Goal: Task Accomplishment & Management: Manage account settings

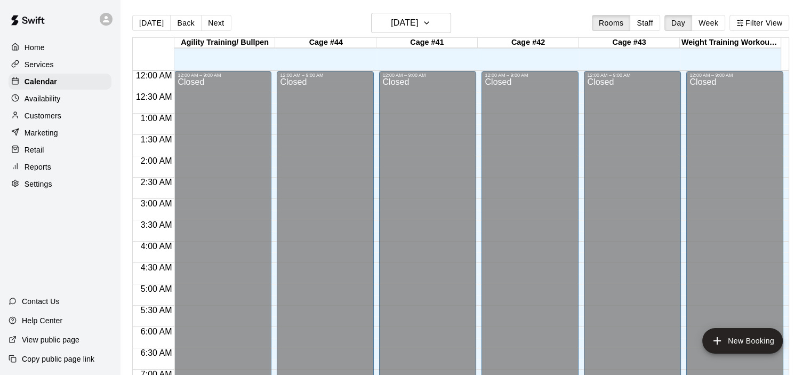
scroll to position [302, 0]
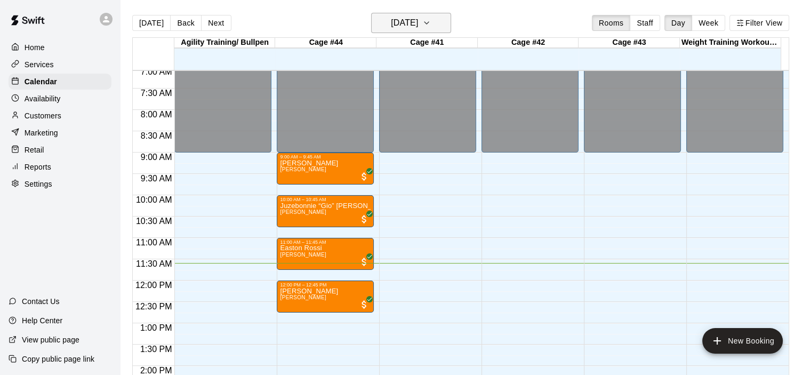
click at [431, 19] on icon "button" at bounding box center [426, 23] width 9 height 13
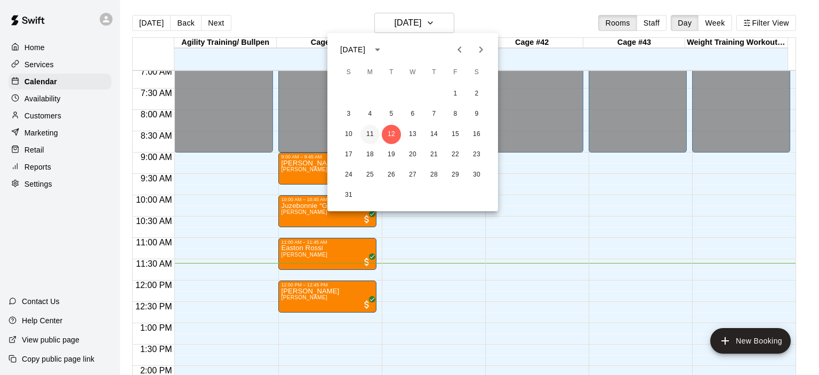
click at [371, 136] on button "11" at bounding box center [370, 134] width 19 height 19
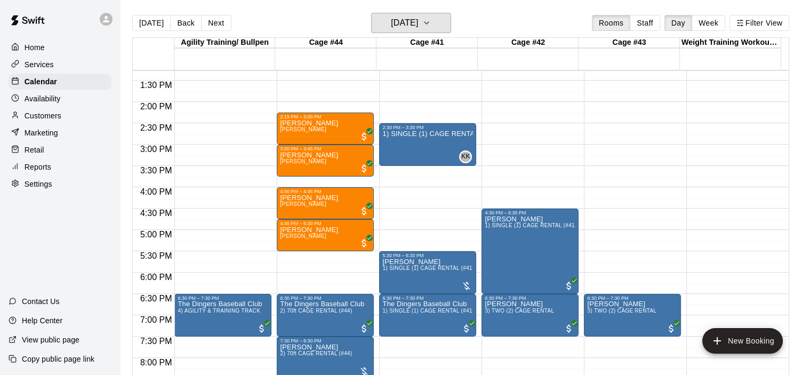
scroll to position [623, 0]
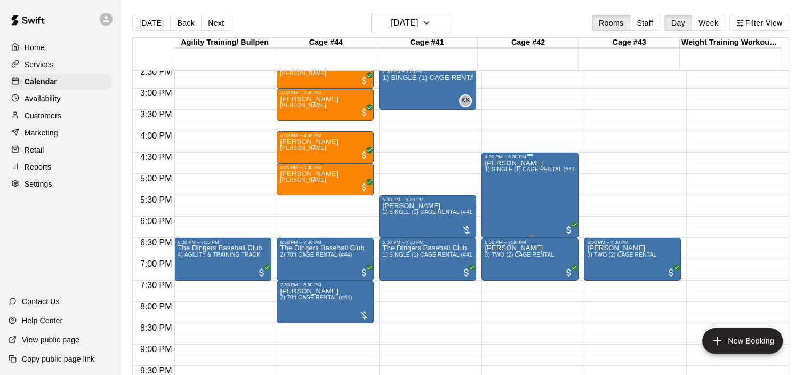
click at [518, 177] on div "[PERSON_NAME] 1) SINGLE (1) CAGE RENTAL (#41,#42,#43)" at bounding box center [530, 346] width 91 height 375
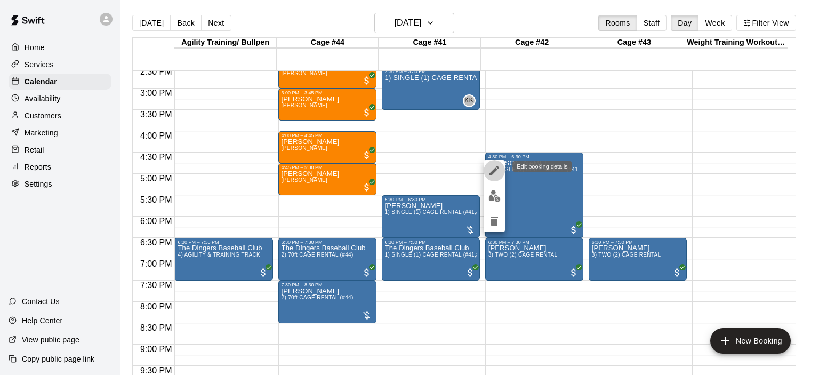
click at [495, 172] on icon "edit" at bounding box center [494, 170] width 13 height 13
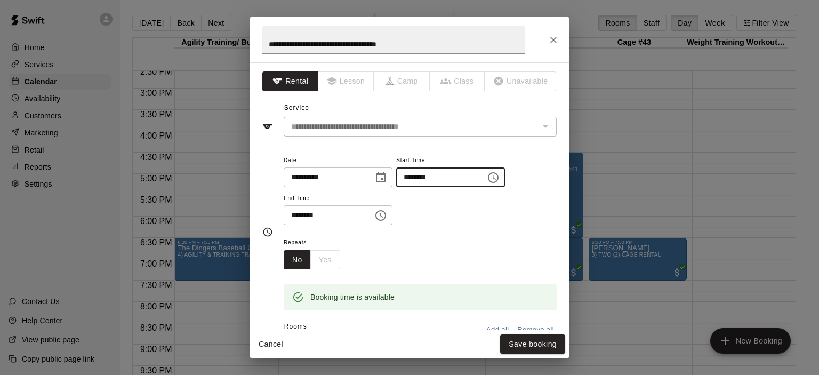
click at [429, 177] on input "********" at bounding box center [437, 177] width 82 height 20
type input "********"
click at [534, 339] on button "Save booking" at bounding box center [532, 344] width 65 height 20
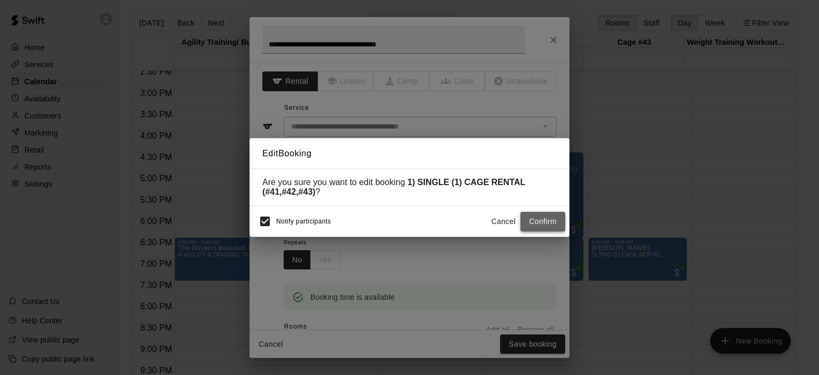
click at [544, 227] on button "Confirm" at bounding box center [543, 222] width 45 height 20
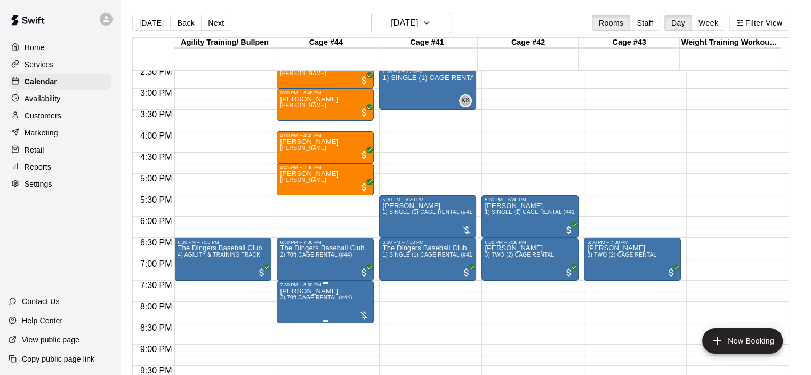
click at [343, 296] on span "2) 70ft CAGE RENTAL (#44)" at bounding box center [316, 297] width 72 height 6
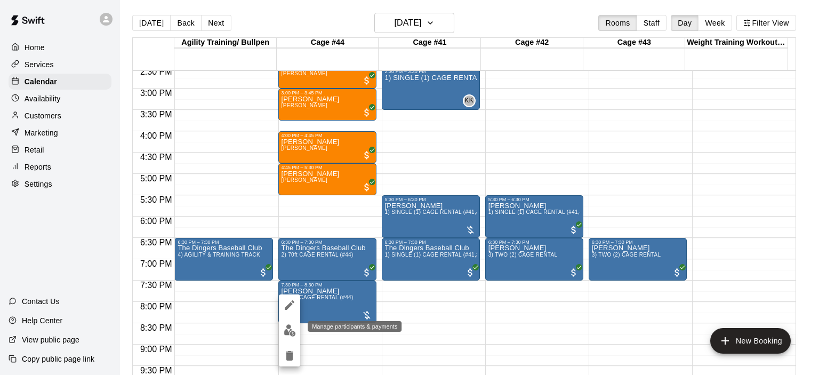
click at [292, 332] on img "edit" at bounding box center [290, 330] width 12 height 12
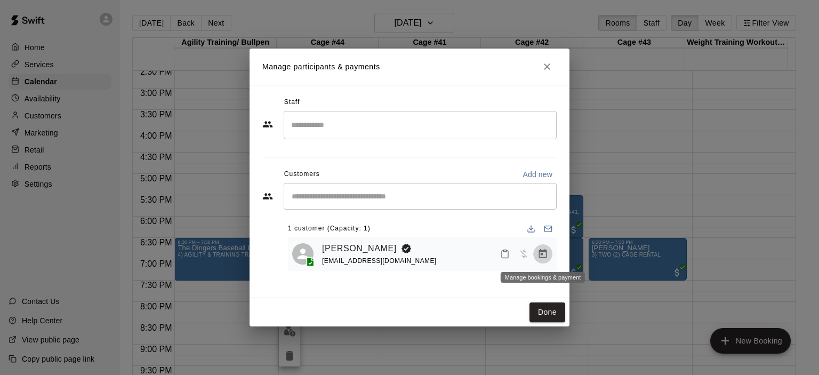
click at [544, 253] on icon "Manage bookings & payment" at bounding box center [543, 253] width 8 height 9
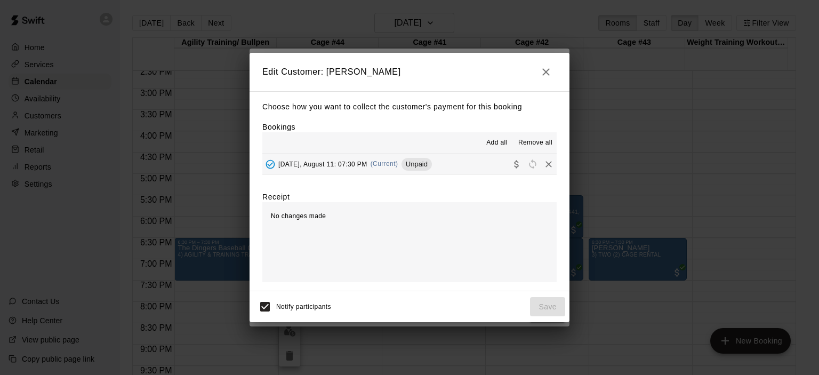
click at [388, 161] on span "(Current)" at bounding box center [385, 163] width 28 height 7
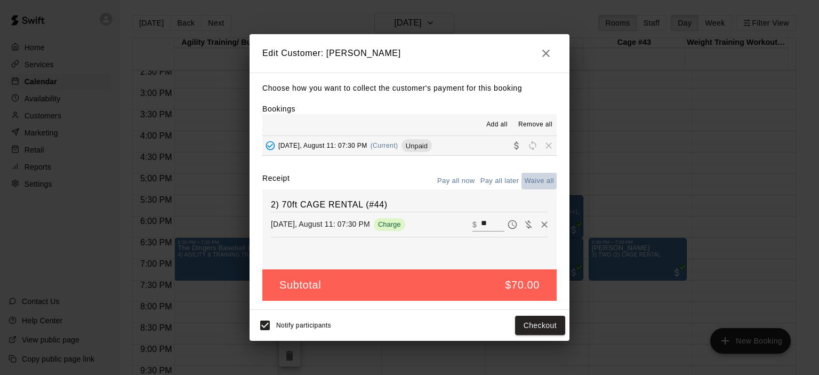
click at [536, 182] on button "Waive all" at bounding box center [539, 181] width 35 height 17
type input "*"
click at [548, 325] on button "Save" at bounding box center [547, 326] width 35 height 20
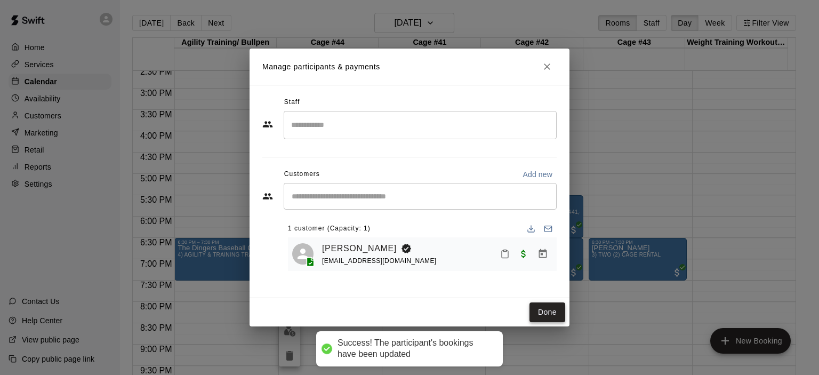
click at [555, 314] on button "Done" at bounding box center [548, 312] width 36 height 20
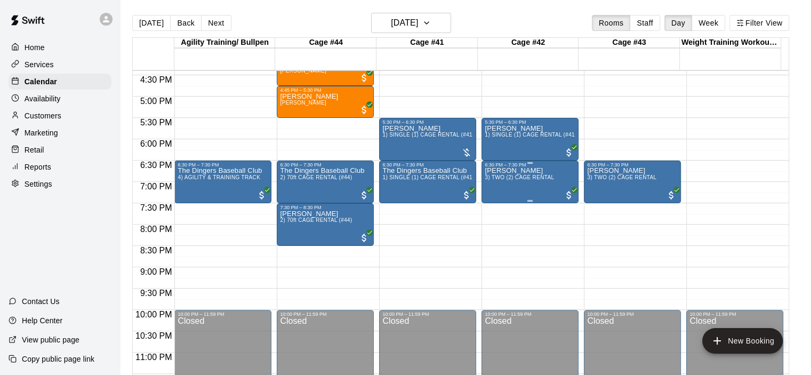
scroll to position [707, 0]
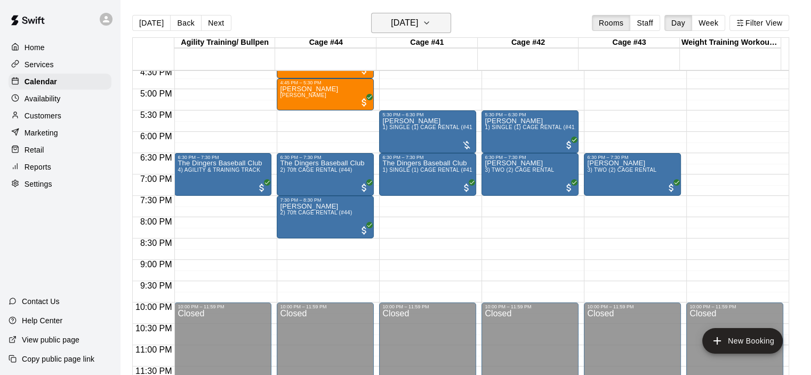
click at [431, 21] on icon "button" at bounding box center [426, 23] width 9 height 13
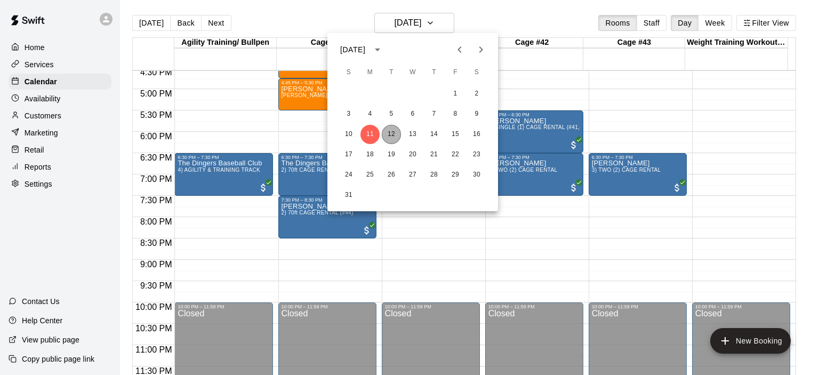
click at [389, 130] on button "12" at bounding box center [391, 134] width 19 height 19
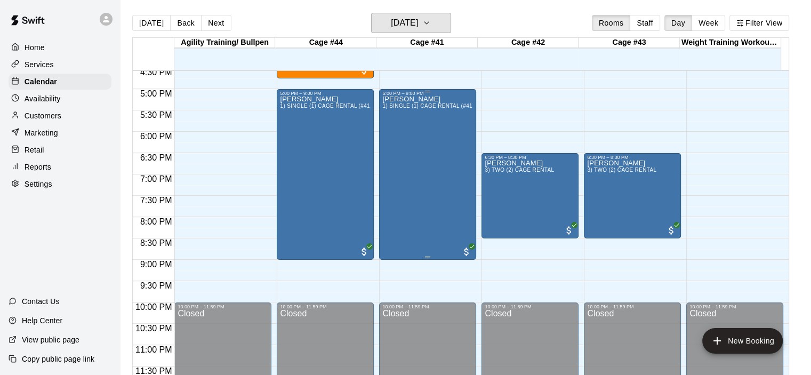
scroll to position [547, 0]
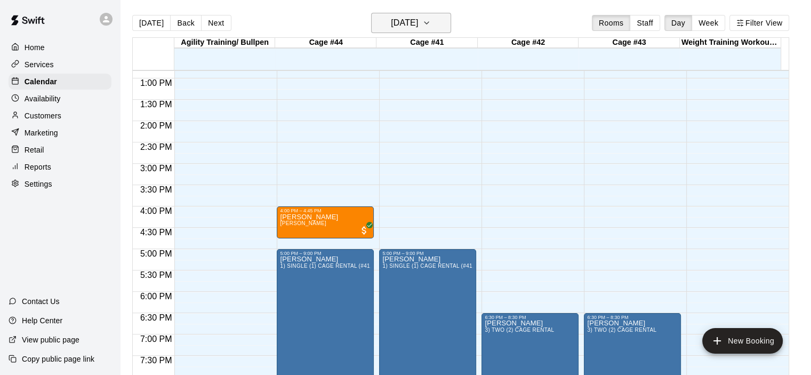
click at [431, 21] on icon "button" at bounding box center [426, 23] width 9 height 13
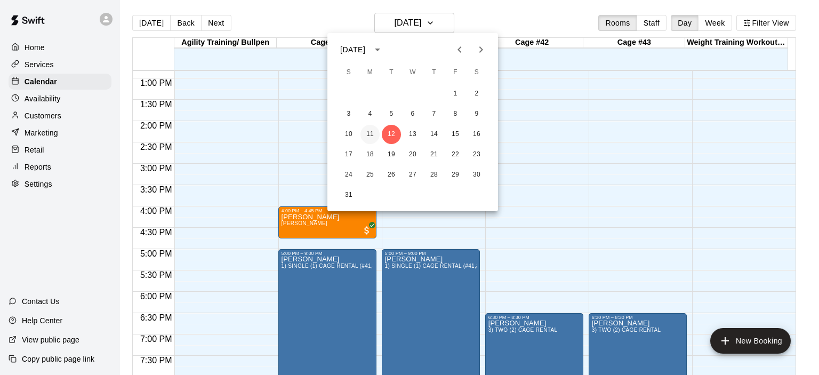
click at [376, 136] on button "11" at bounding box center [370, 134] width 19 height 19
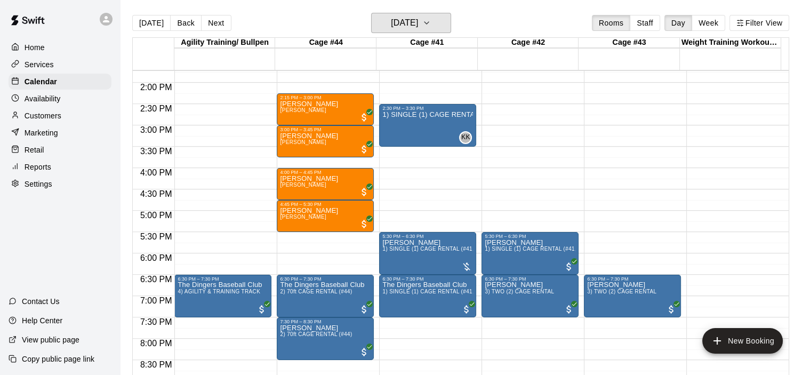
scroll to position [654, 0]
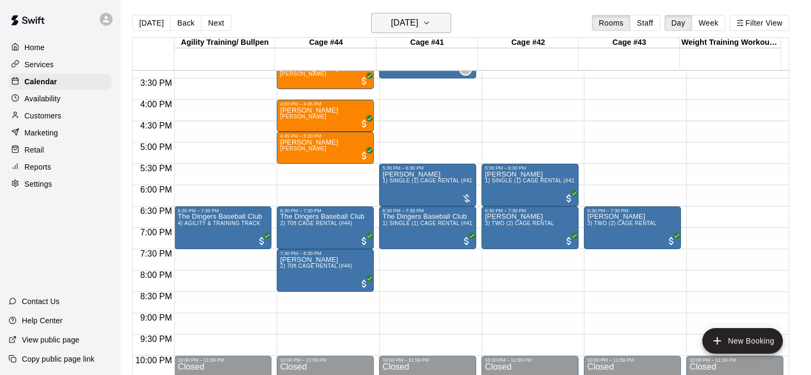
click at [431, 21] on icon "button" at bounding box center [426, 23] width 9 height 13
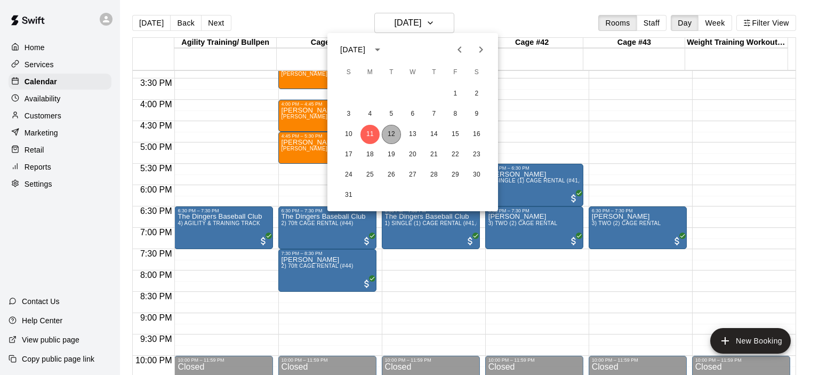
click at [389, 136] on button "12" at bounding box center [391, 134] width 19 height 19
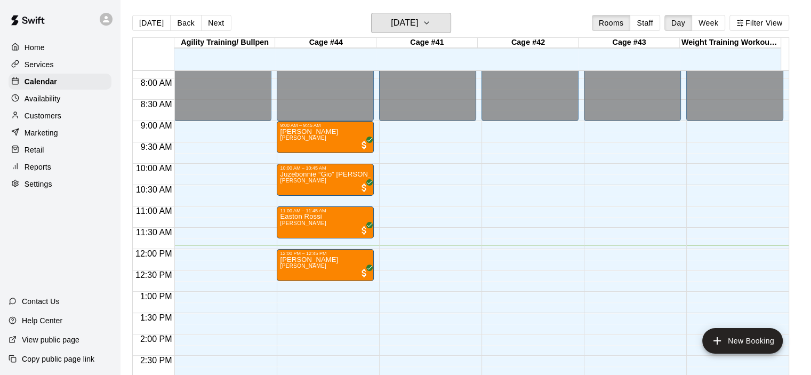
scroll to position [387, 0]
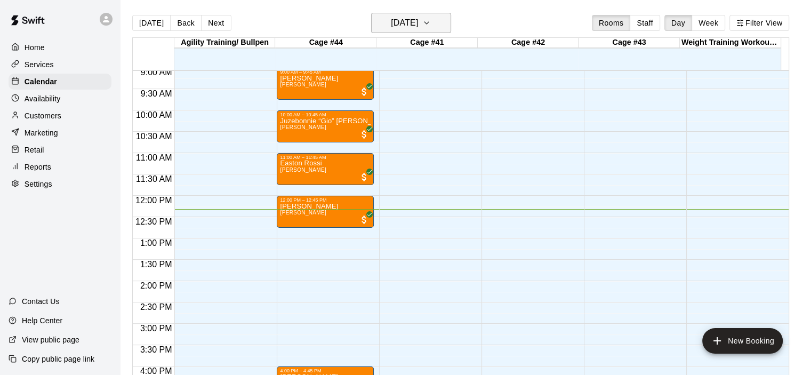
click at [431, 19] on icon "button" at bounding box center [426, 23] width 9 height 13
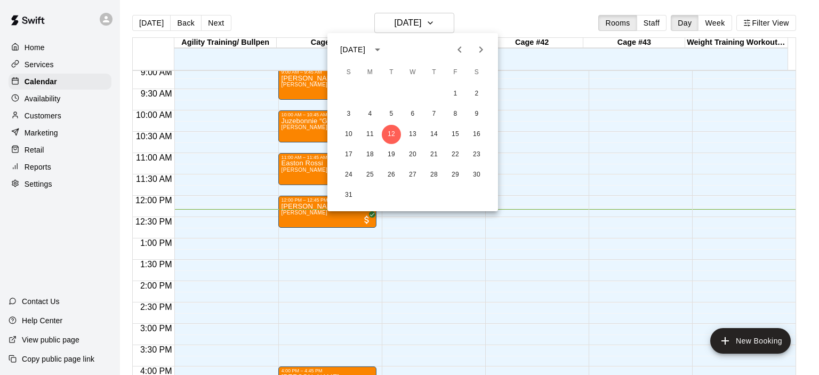
click at [506, 246] on div at bounding box center [409, 187] width 819 height 375
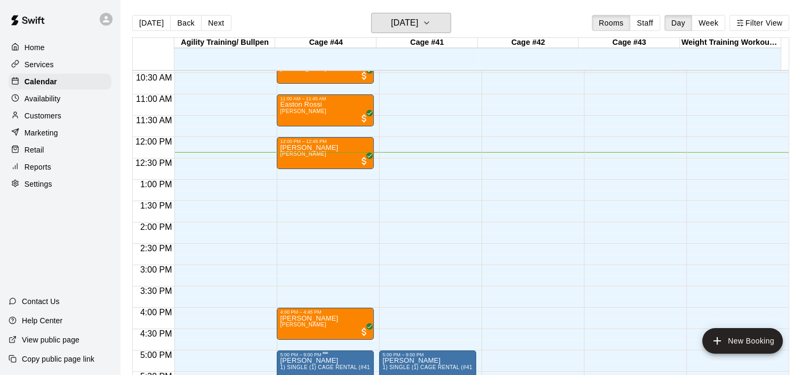
scroll to position [441, 0]
